Goal: Task Accomplishment & Management: Manage account settings

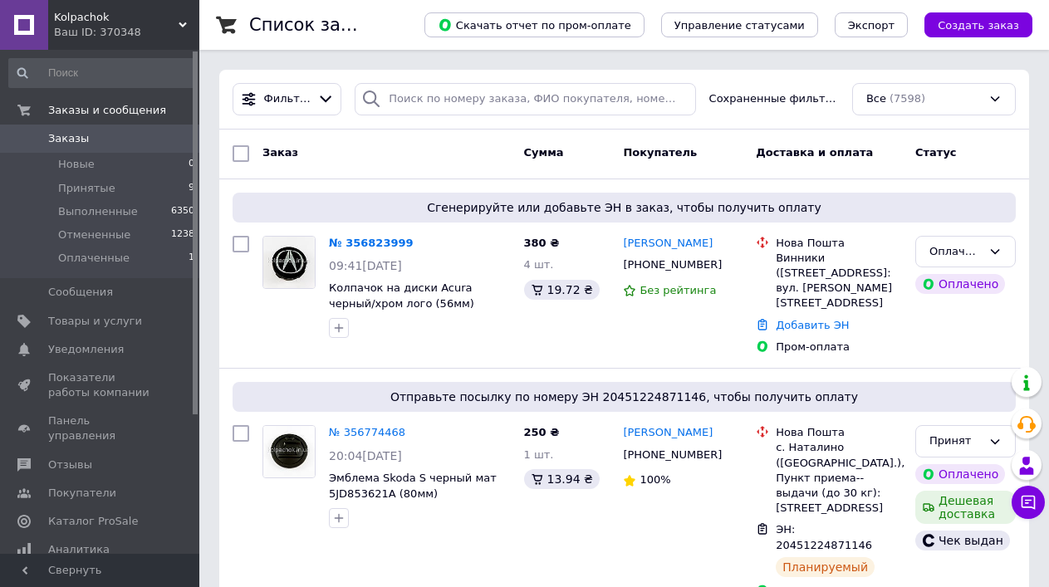
click at [400, 238] on link "№ 356823999" at bounding box center [371, 243] width 85 height 12
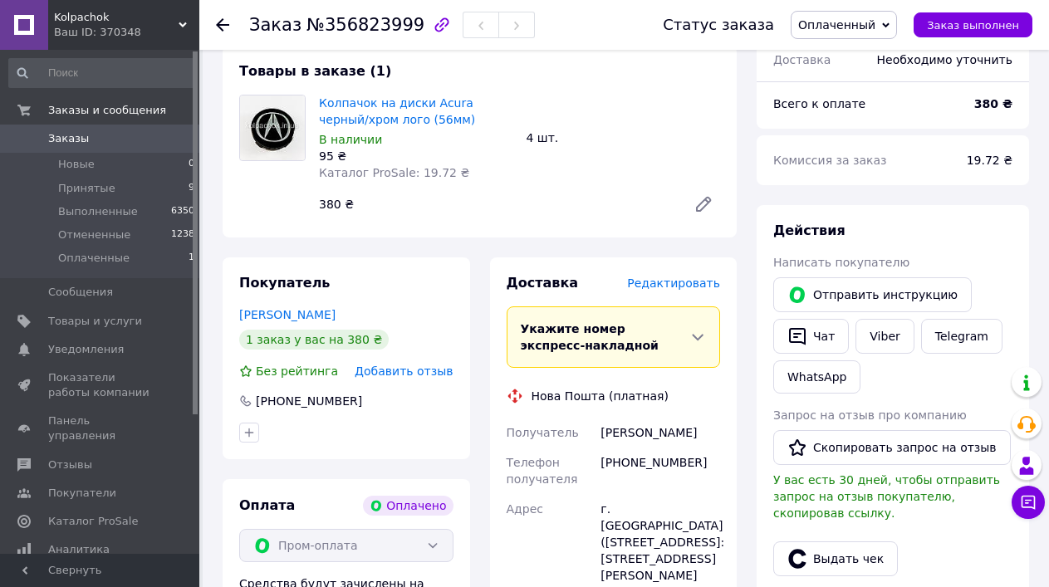
scroll to position [627, 0]
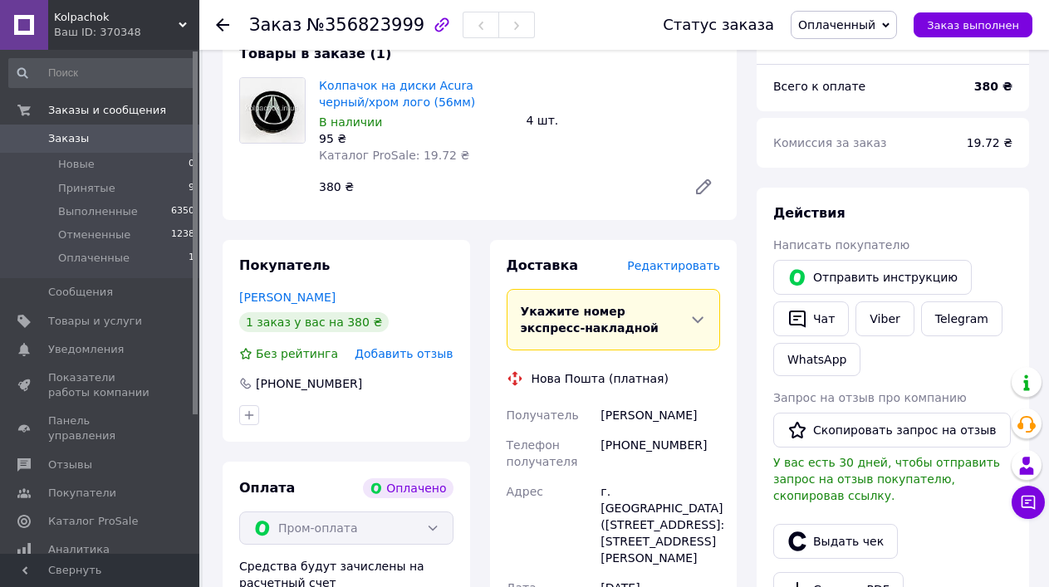
click at [699, 259] on span "Редактировать" at bounding box center [673, 265] width 93 height 13
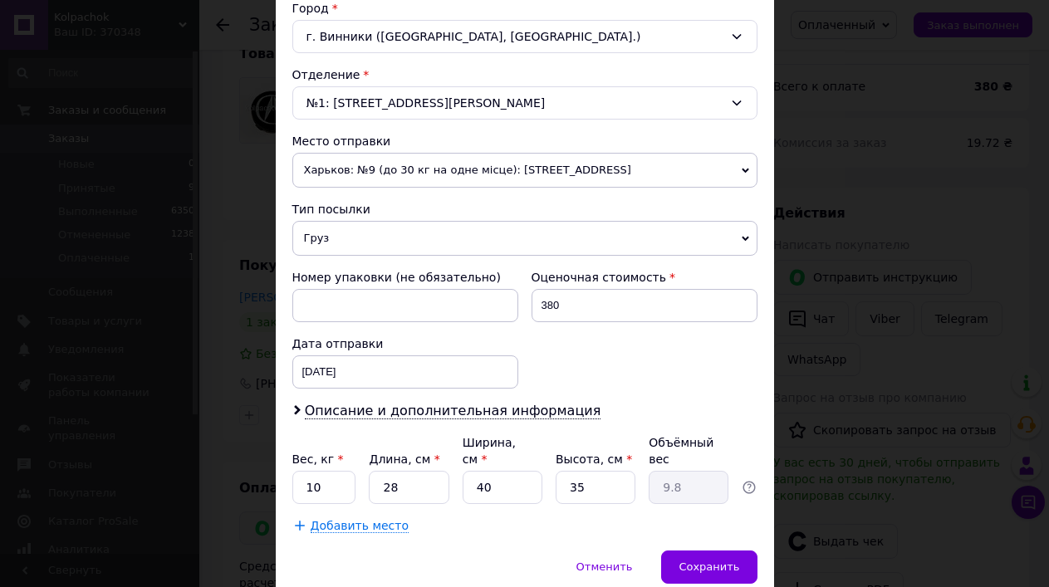
scroll to position [532, 0]
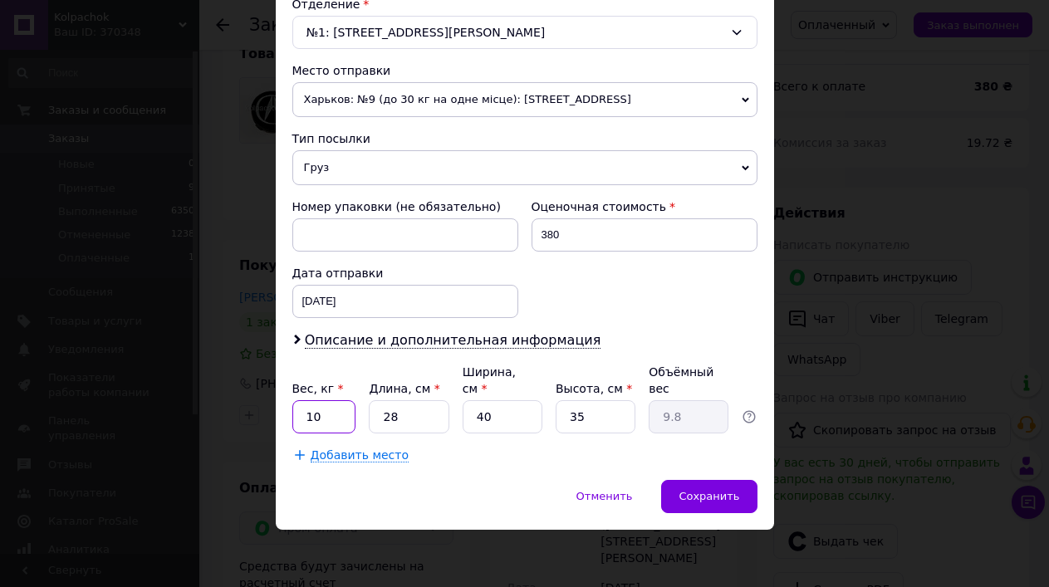
click at [324, 416] on input "10" at bounding box center [324, 416] width 64 height 33
type input "1"
type input "0.5"
type input "1"
type input "0.35"
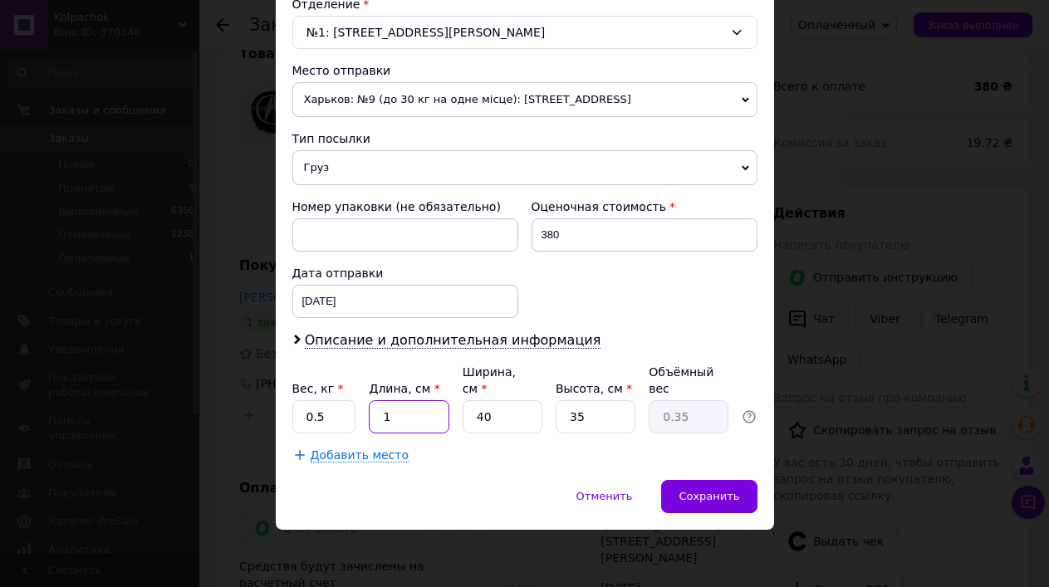
type input "10"
type input "3.5"
type input "10"
type input "1"
type input "0.1"
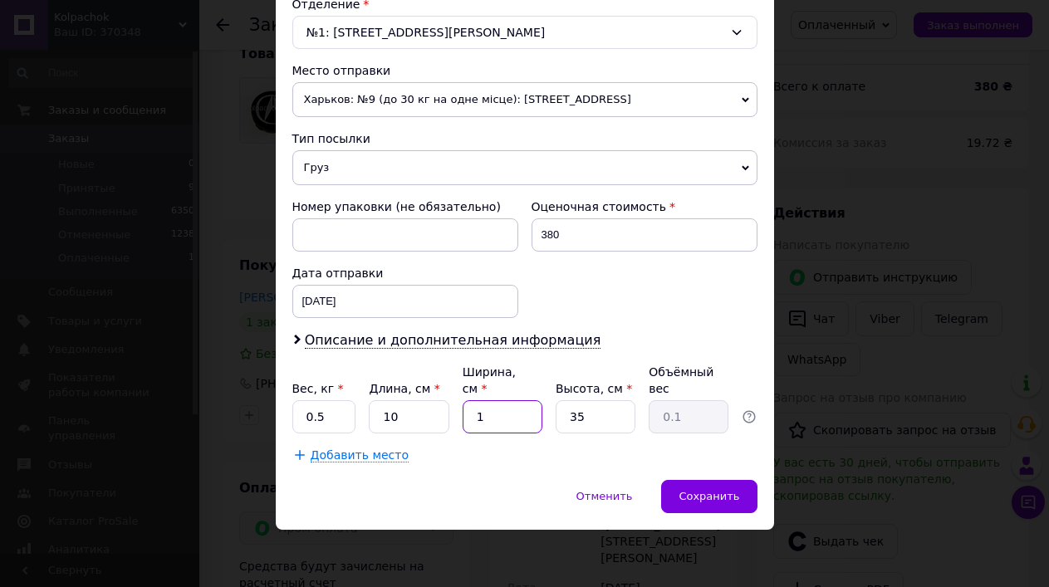
type input "10"
type input "0.88"
type input "10"
type input "2"
type input "0.1"
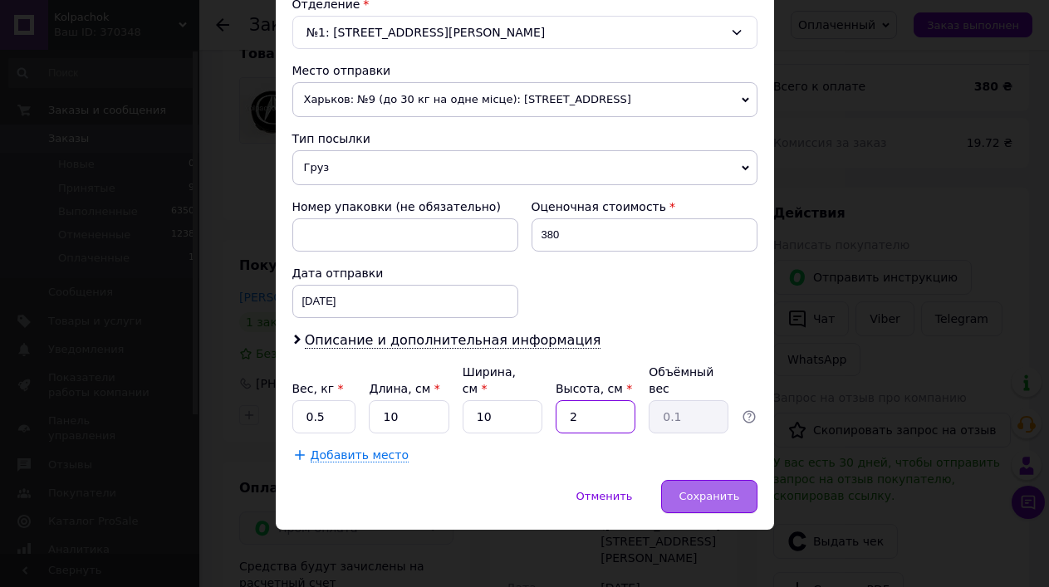
type input "2"
click at [730, 491] on span "Сохранить" at bounding box center [709, 496] width 61 height 12
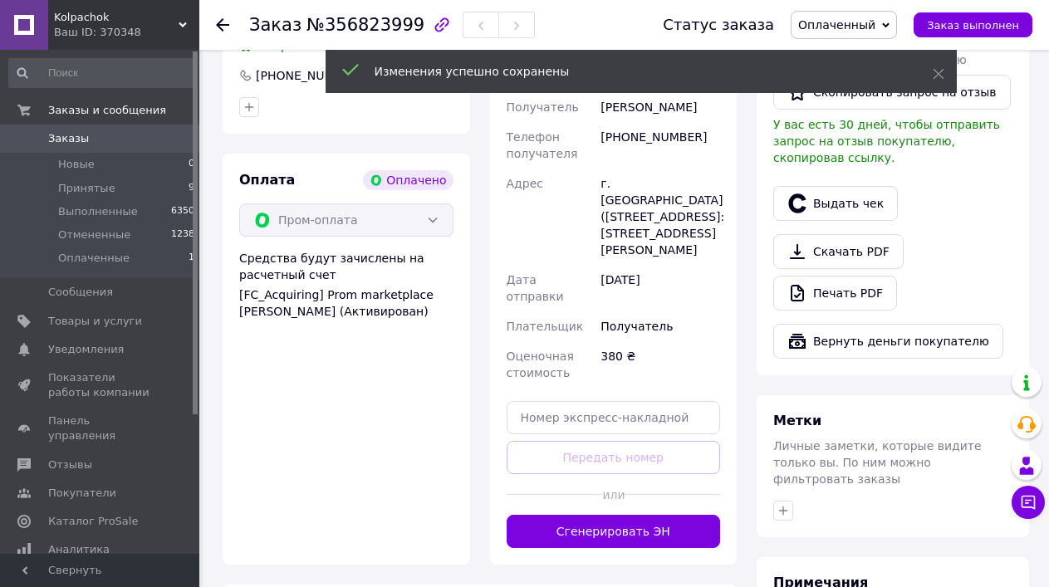
scroll to position [979, 0]
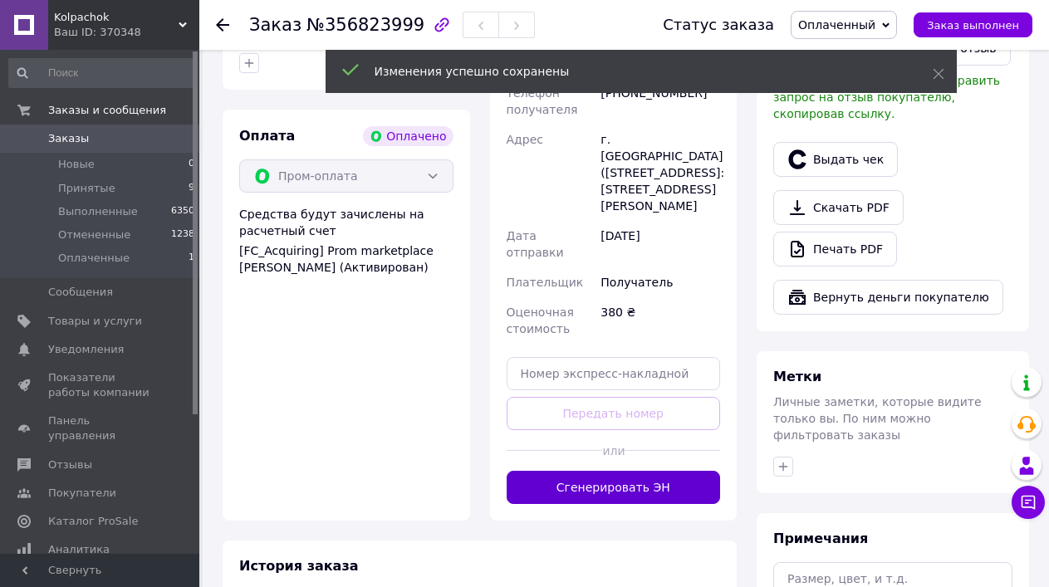
click at [716, 471] on button "Сгенерировать ЭН" at bounding box center [614, 487] width 214 height 33
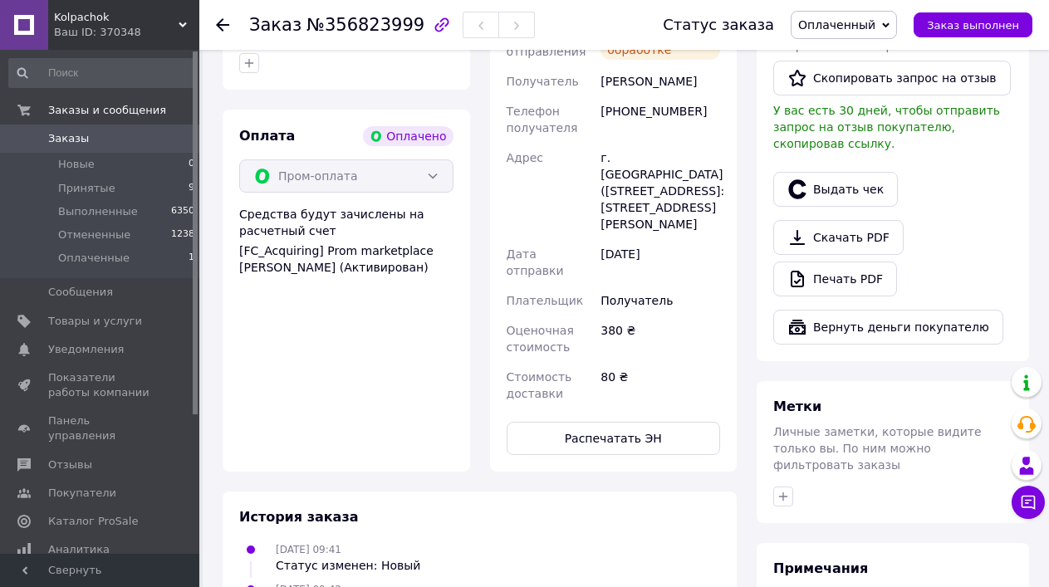
click at [865, 27] on span "Оплаченный" at bounding box center [836, 24] width 77 height 13
click at [859, 50] on li "Принят" at bounding box center [844, 58] width 105 height 25
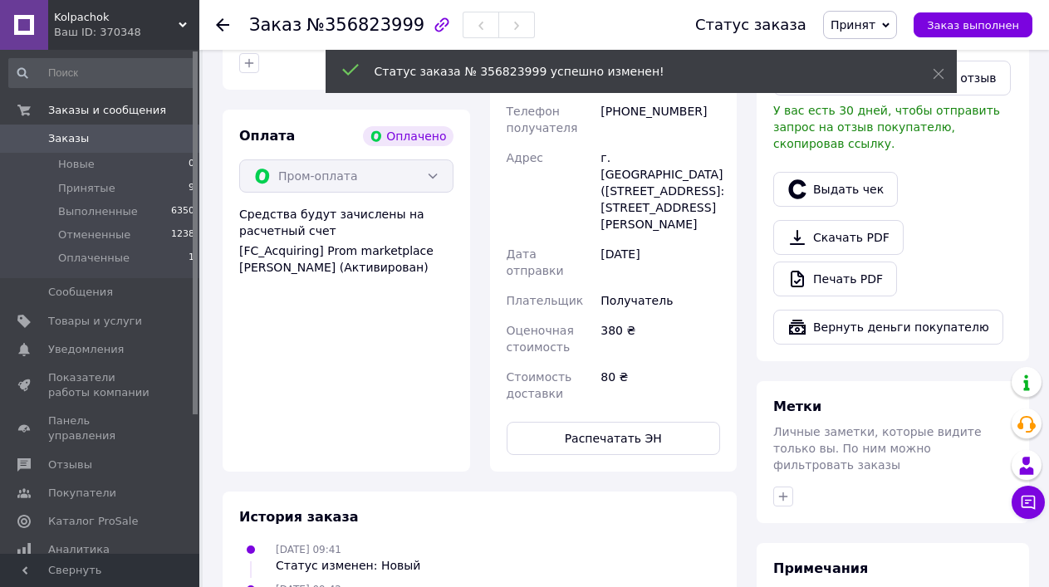
click at [815, 162] on div at bounding box center [893, 165] width 246 height 7
click at [816, 172] on button "Выдать чек" at bounding box center [835, 189] width 125 height 35
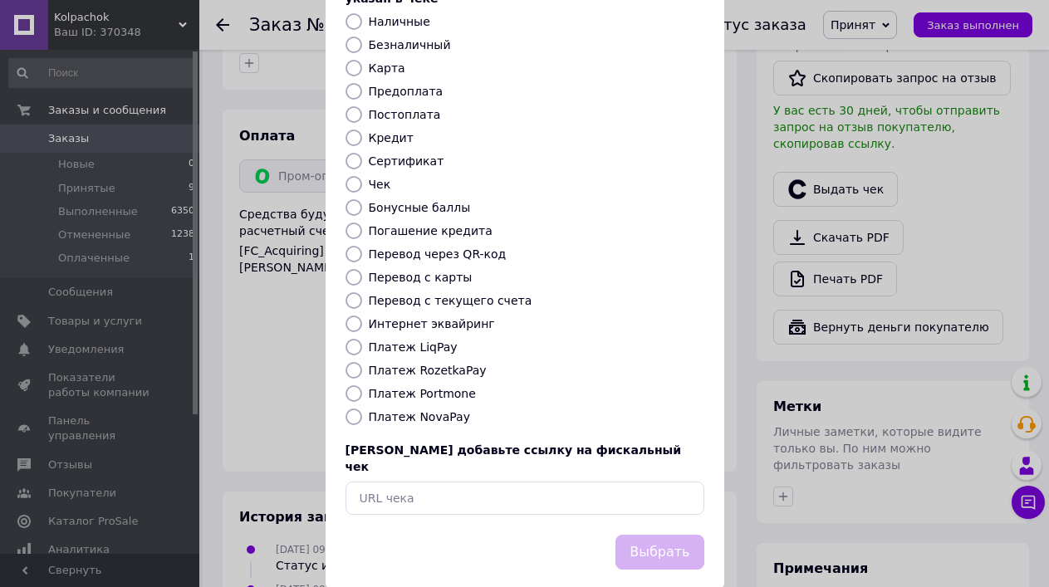
scroll to position [125, 0]
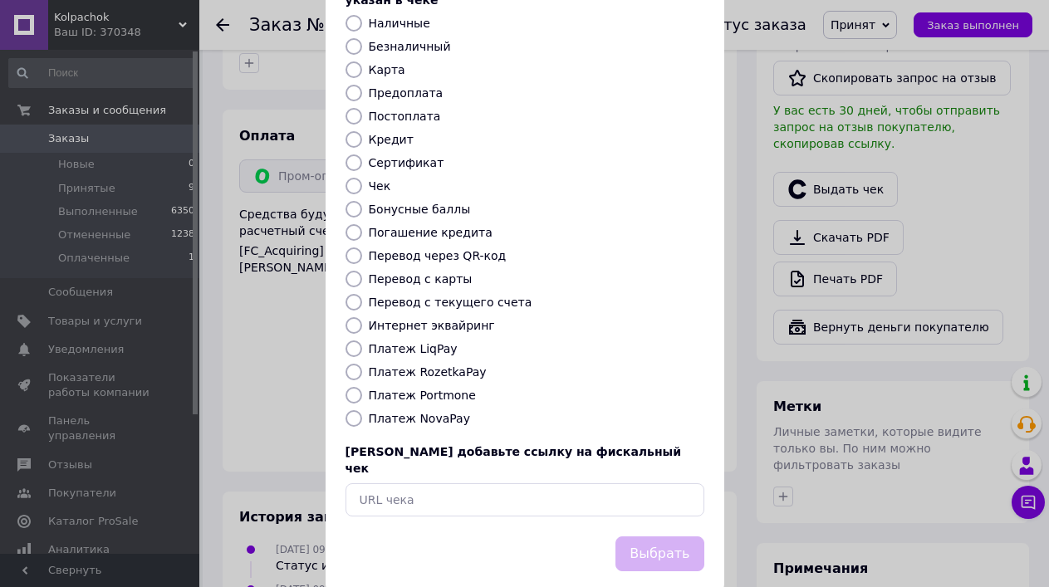
click at [410, 365] on label "Платеж RozetkaPay" at bounding box center [428, 371] width 118 height 13
click at [362, 364] on input "Платеж RozetkaPay" at bounding box center [354, 372] width 17 height 17
radio input "true"
click at [660, 537] on button "Выбрать" at bounding box center [660, 555] width 88 height 36
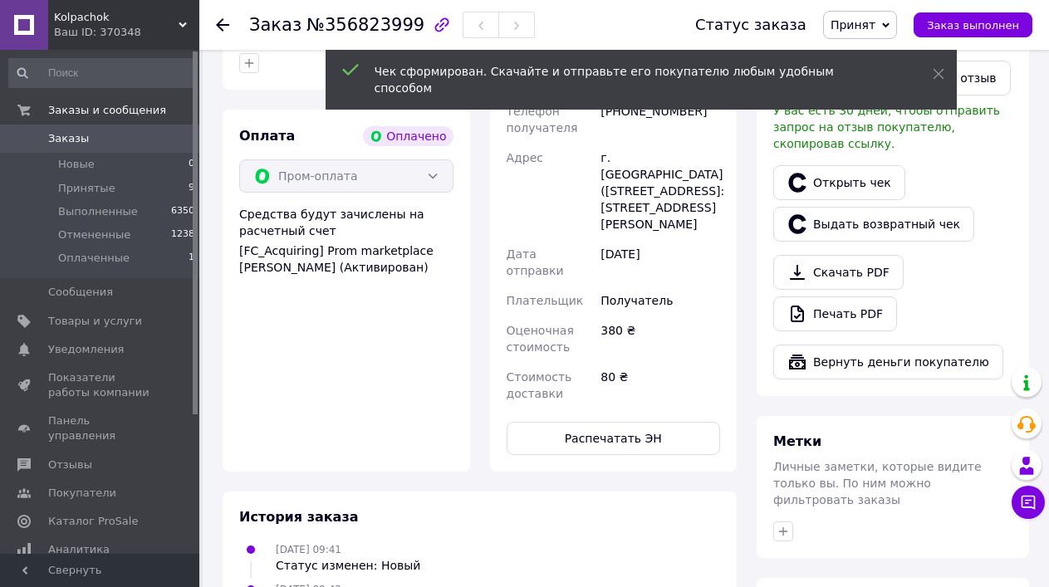
click at [213, 22] on div "Заказ №356823999 Статус заказа Принят Выполнен Отменен Оплаченный Заказ выполнен" at bounding box center [624, 25] width 850 height 50
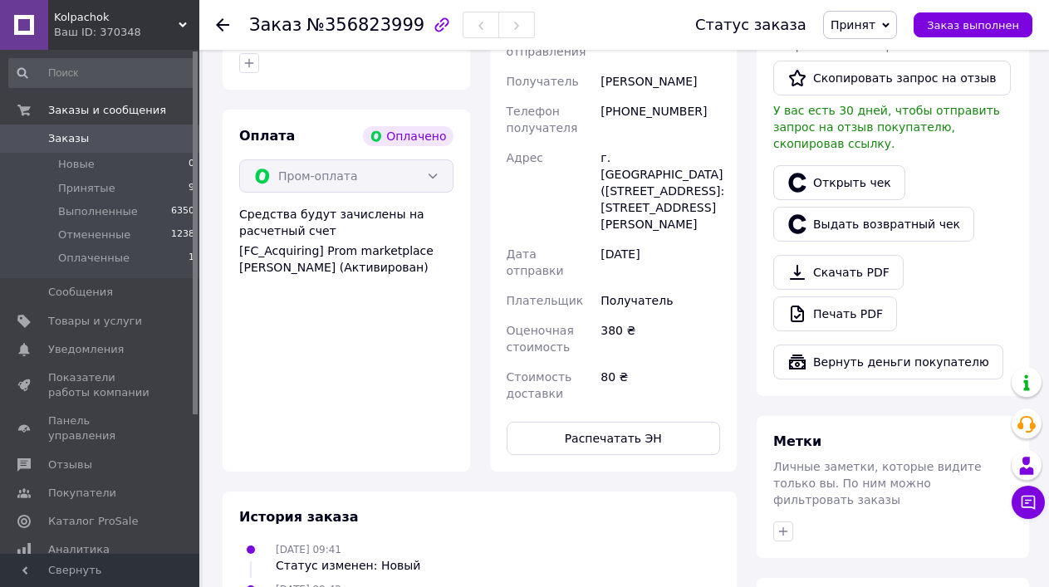
click at [220, 20] on icon at bounding box center [222, 24] width 13 height 13
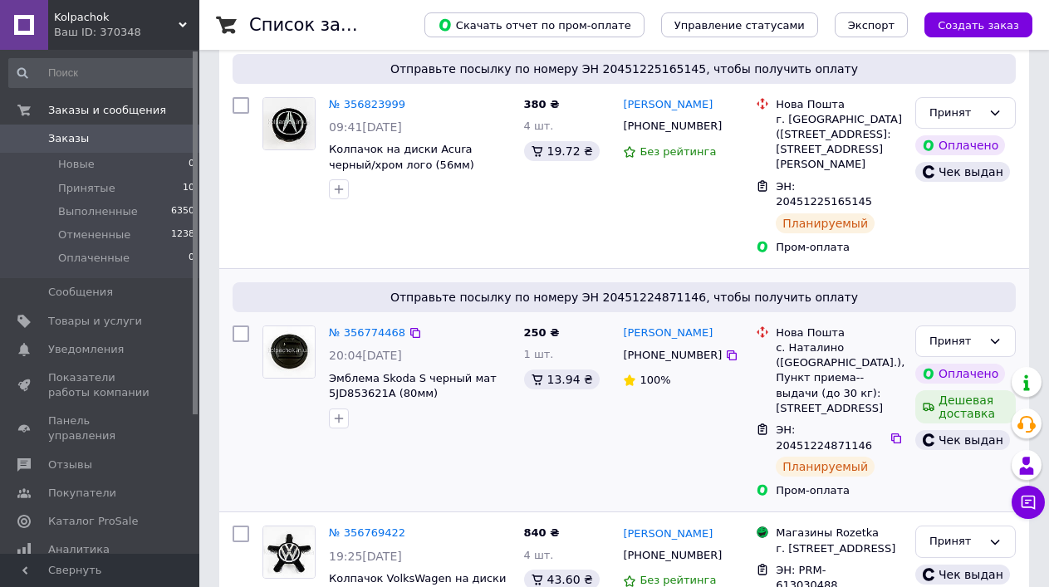
scroll to position [176, 0]
